Goal: Transaction & Acquisition: Book appointment/travel/reservation

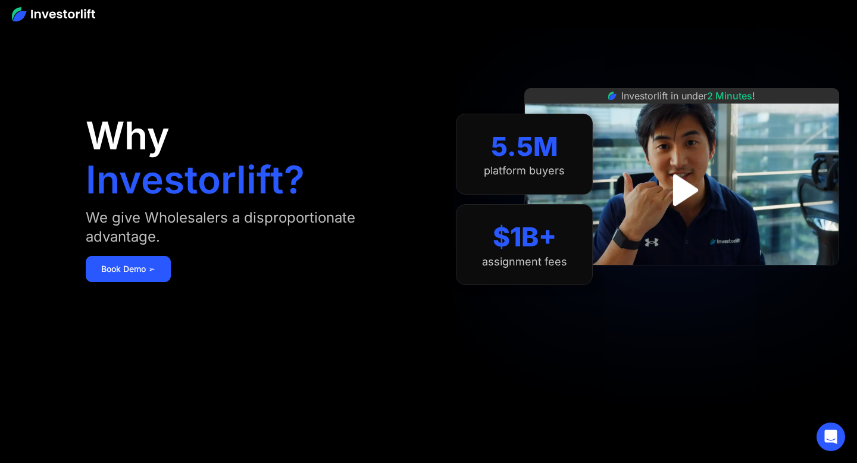
scroll to position [31, 0]
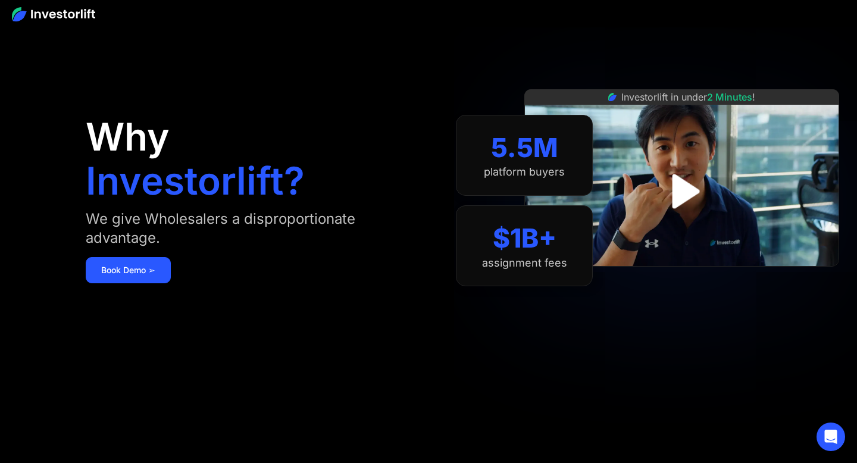
click at [646, 199] on img at bounding box center [681, 177] width 315 height 177
click at [663, 183] on img "open lightbox" at bounding box center [681, 190] width 81 height 81
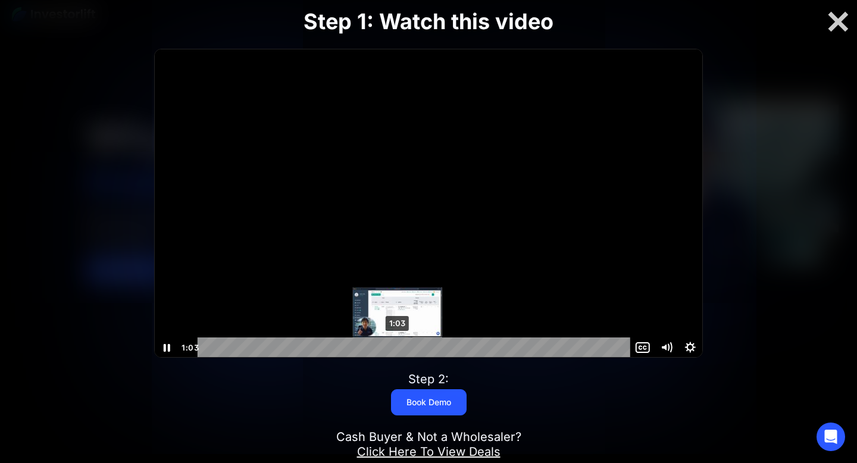
scroll to position [1, 0]
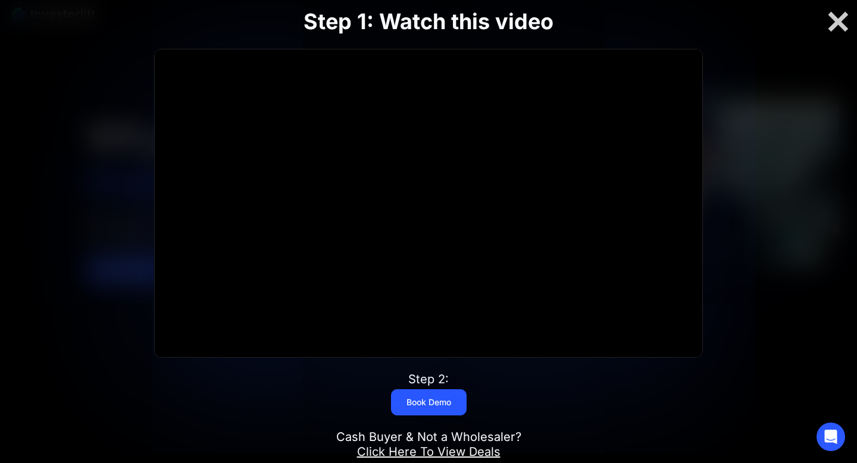
click at [483, 383] on div "Step 1: Watch this video Click for sound @keyframes VOLUME_SMALL_WAVE_FLASH { 0…" at bounding box center [428, 231] width 685 height 522
click at [849, 18] on div at bounding box center [837, 22] width 38 height 25
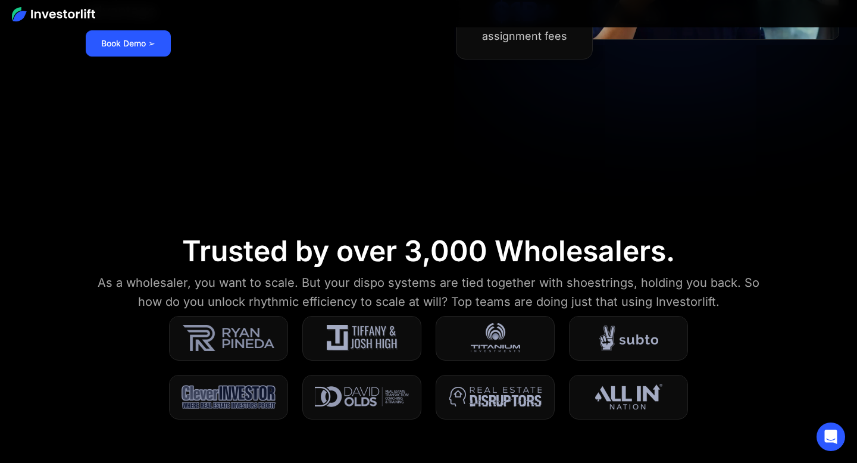
scroll to position [144, 0]
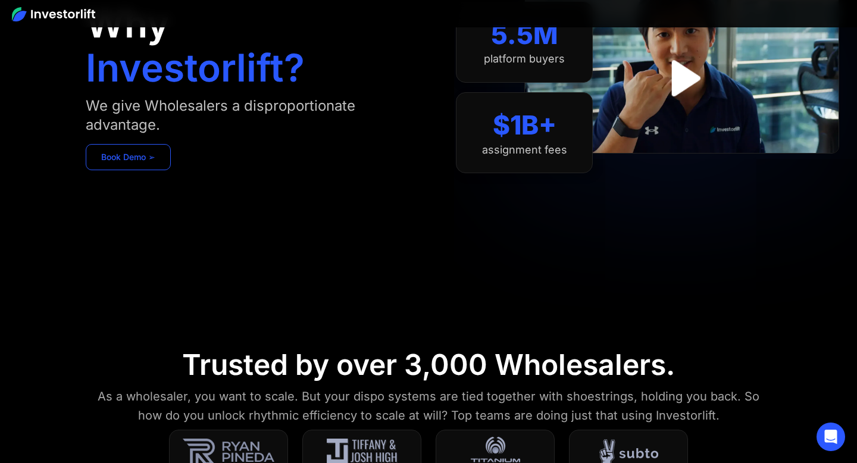
click at [155, 160] on link "Book Demo ➢" at bounding box center [128, 157] width 85 height 26
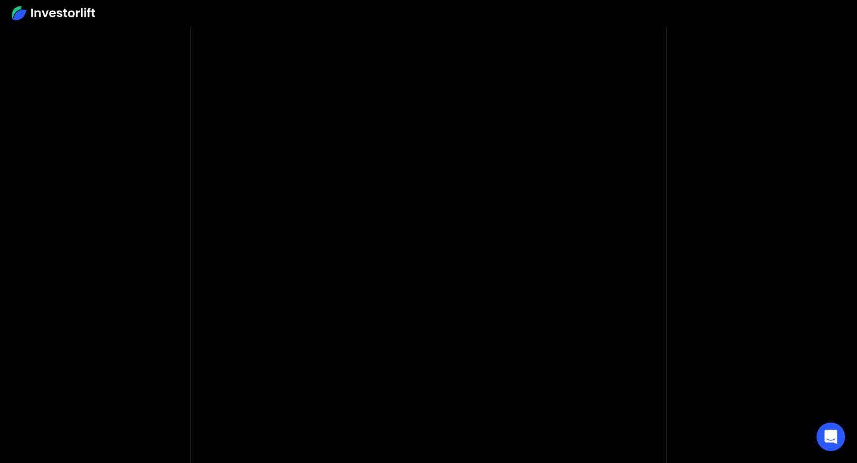
scroll to position [88, 0]
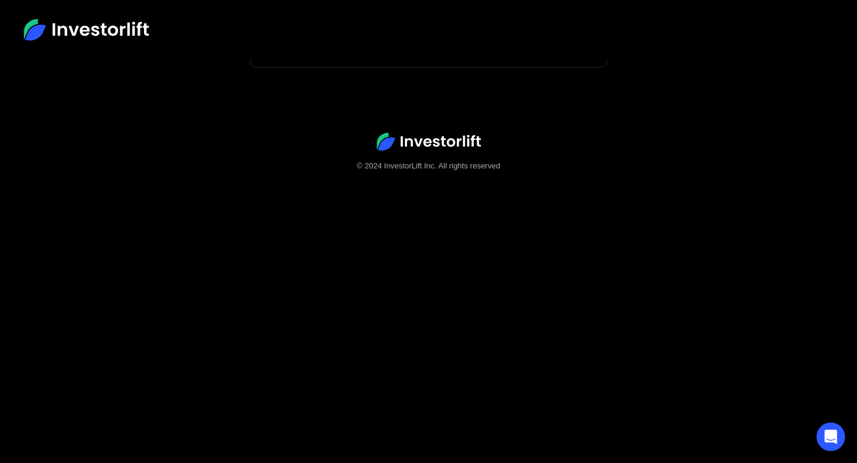
scroll to position [18, 0]
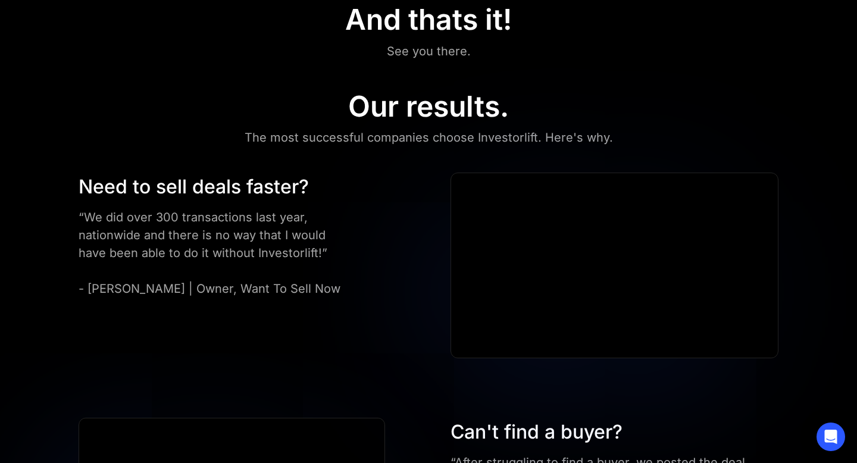
scroll to position [556, 0]
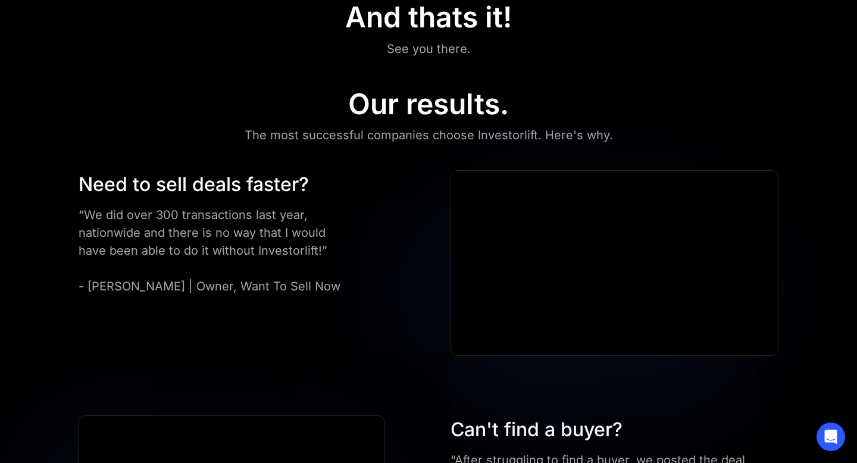
click at [430, 274] on div "Need to sell deals faster? “We did over 300 transactions last year, nationwide …" at bounding box center [428, 263] width 771 height 186
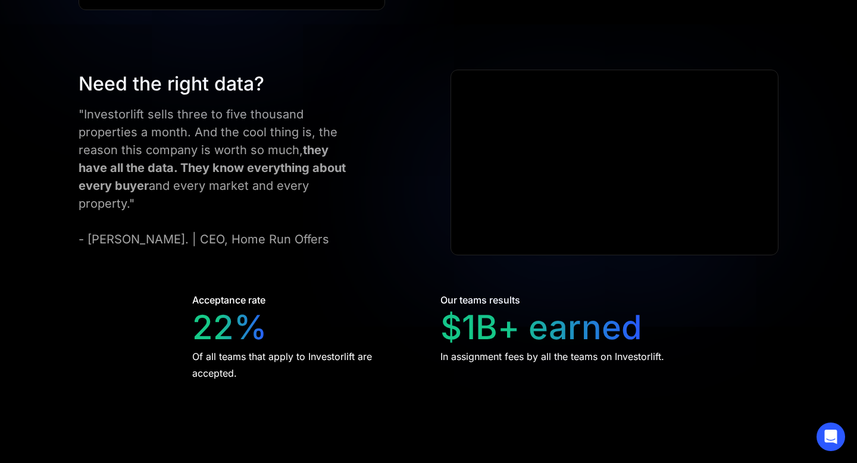
scroll to position [2088, 0]
